Goal: Submit feedback/report problem: Submit feedback/report problem

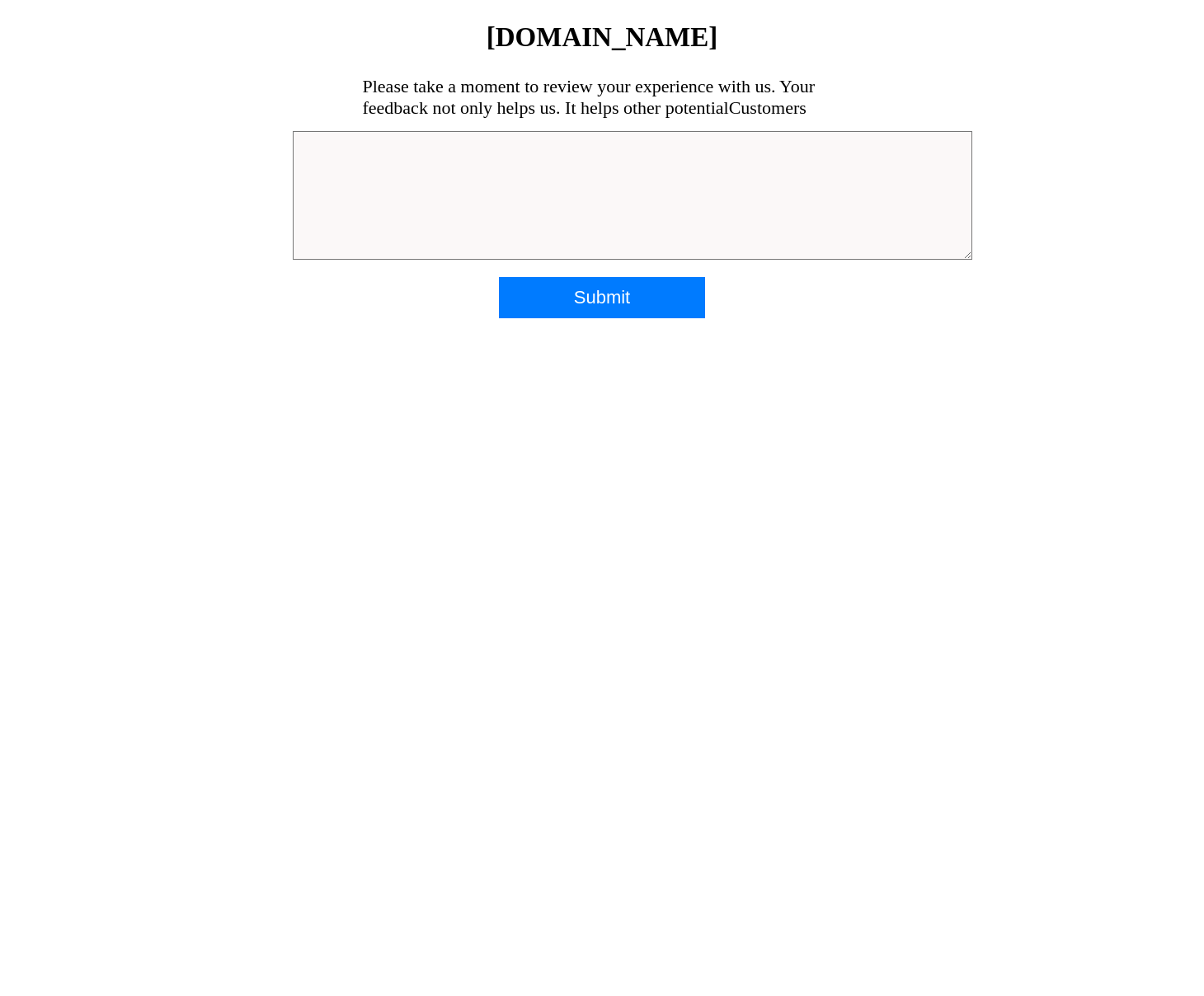
click at [773, 173] on textarea at bounding box center [632, 196] width 680 height 129
click at [773, 170] on textarea at bounding box center [632, 196] width 680 height 129
click at [622, 170] on textarea at bounding box center [632, 196] width 680 height 129
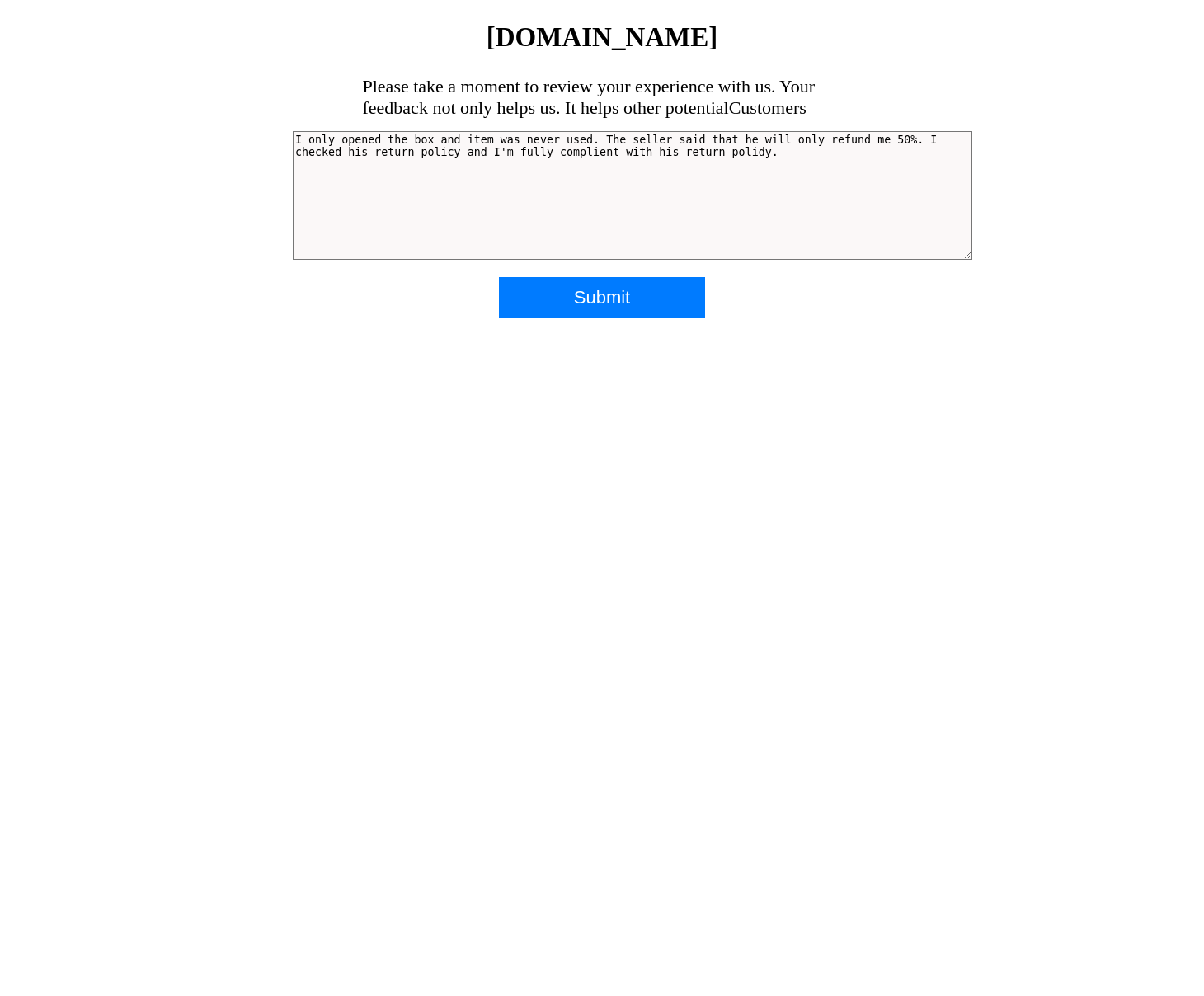
drag, startPoint x: 603, startPoint y: 145, endPoint x: 573, endPoint y: 154, distance: 31.3
click at [800, 154] on textarea "I only opened the box and item was never used. The seller said that he will onl…" at bounding box center [632, 196] width 680 height 129
click at [801, 151] on textarea "I only opened the box and item was never used. The seller said that he will onl…" at bounding box center [632, 196] width 680 height 129
drag, startPoint x: 411, startPoint y: 171, endPoint x: 280, endPoint y: 144, distance: 133.8
click at [280, 144] on body "[DOMAIN_NAME] Please take a moment to review your experience with us. Your feed…" at bounding box center [601, 170] width 1191 height 295
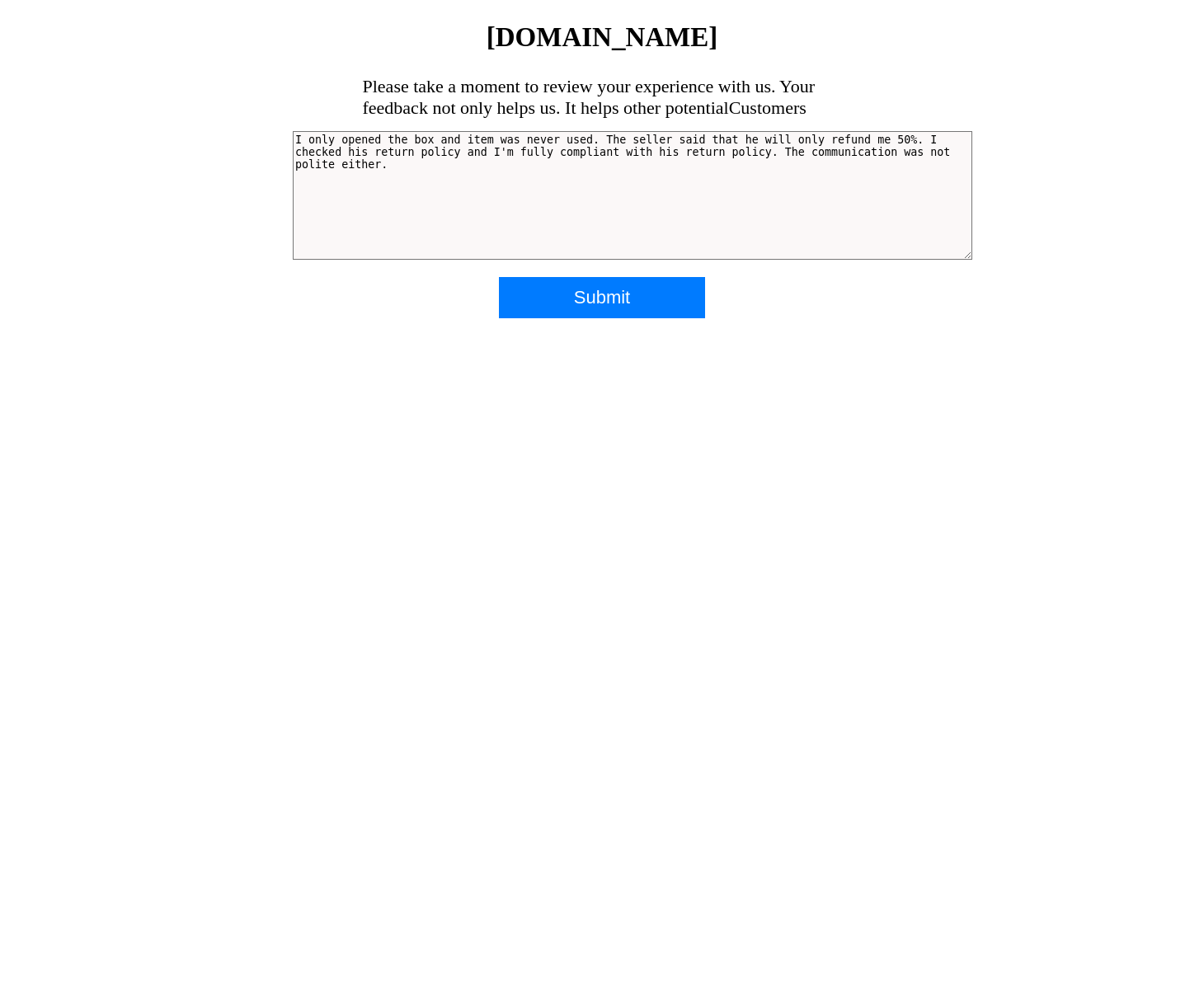
type textarea "I only opened the box and item was never used. The seller said that he will onl…"
click at [616, 303] on input "Submit" at bounding box center [601, 297] width 206 height 41
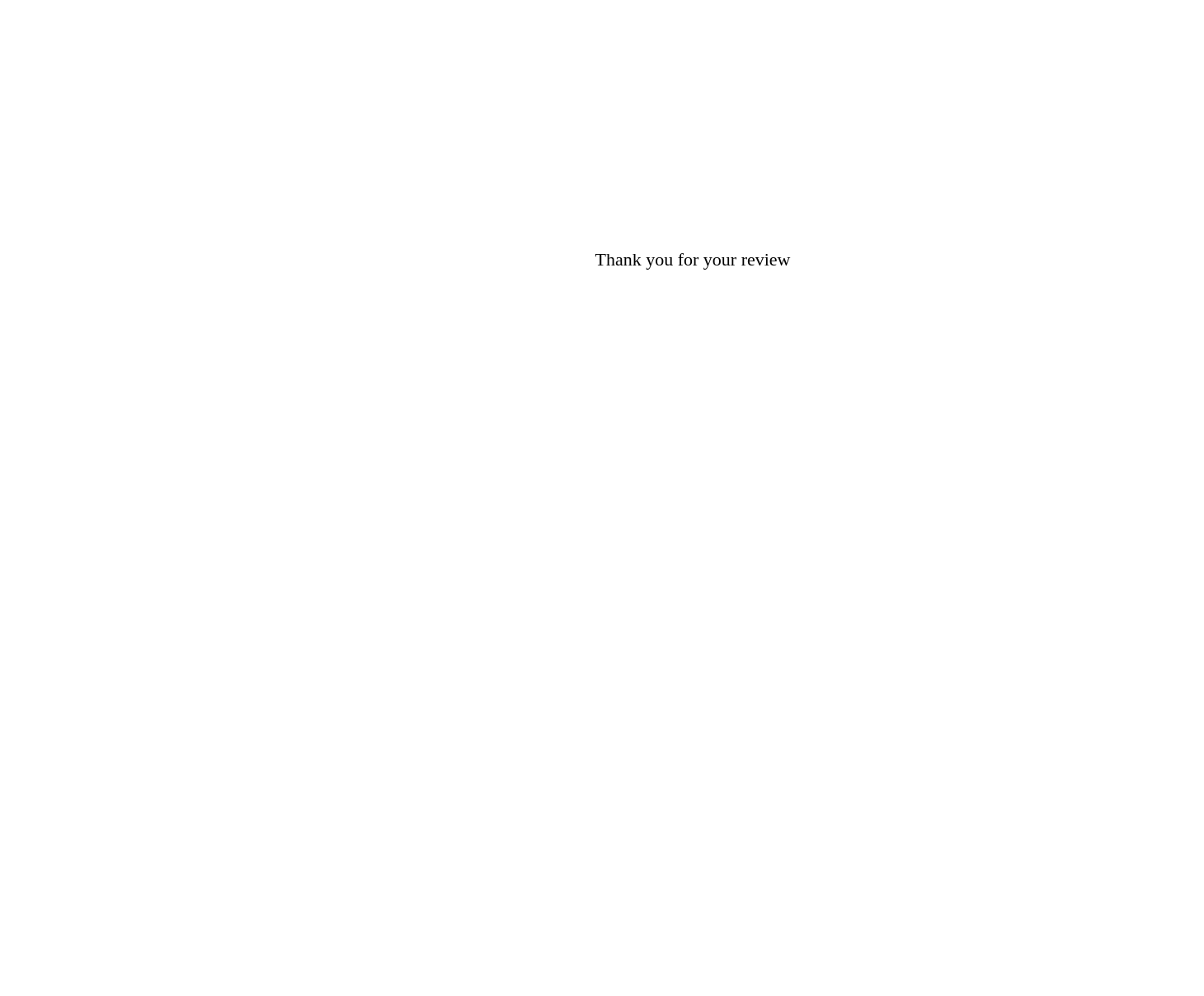
click at [469, 211] on div "[DOMAIN_NAME] Please take a moment to review your experience with us. Your feed…" at bounding box center [602, 170] width 618 height 295
click at [453, 133] on div "[DOMAIN_NAME] Please take a moment to review your experience with us. Your feed…" at bounding box center [602, 170] width 618 height 295
